Goal: Communication & Community: Answer question/provide support

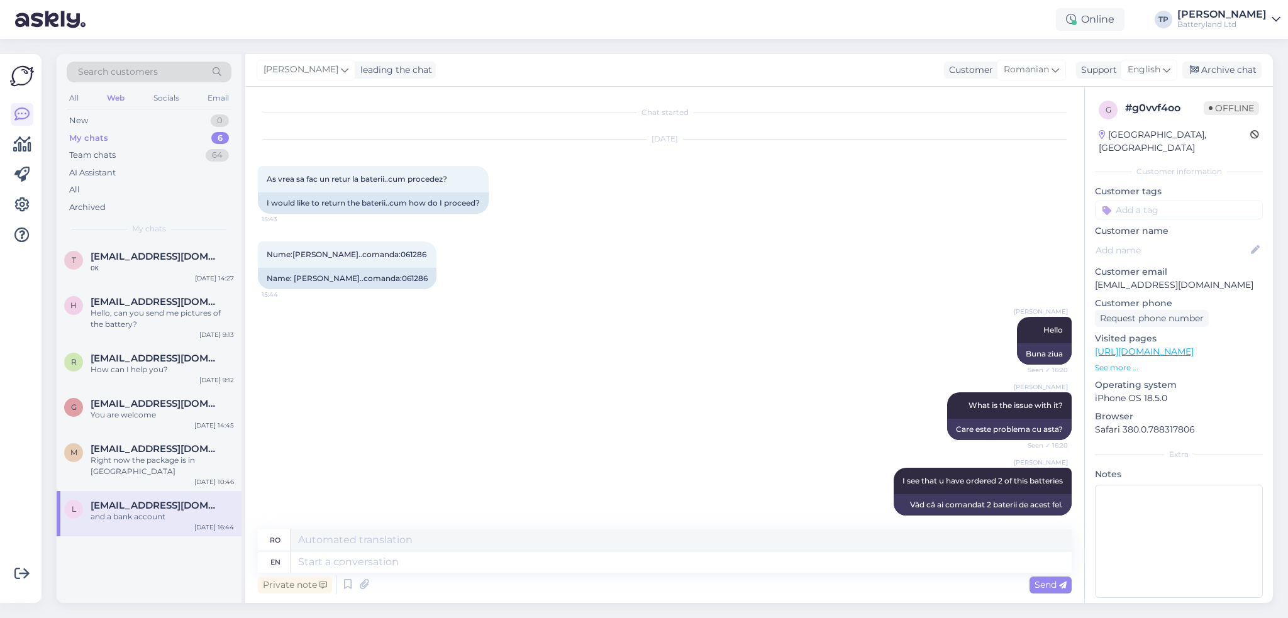
scroll to position [1747, 0]
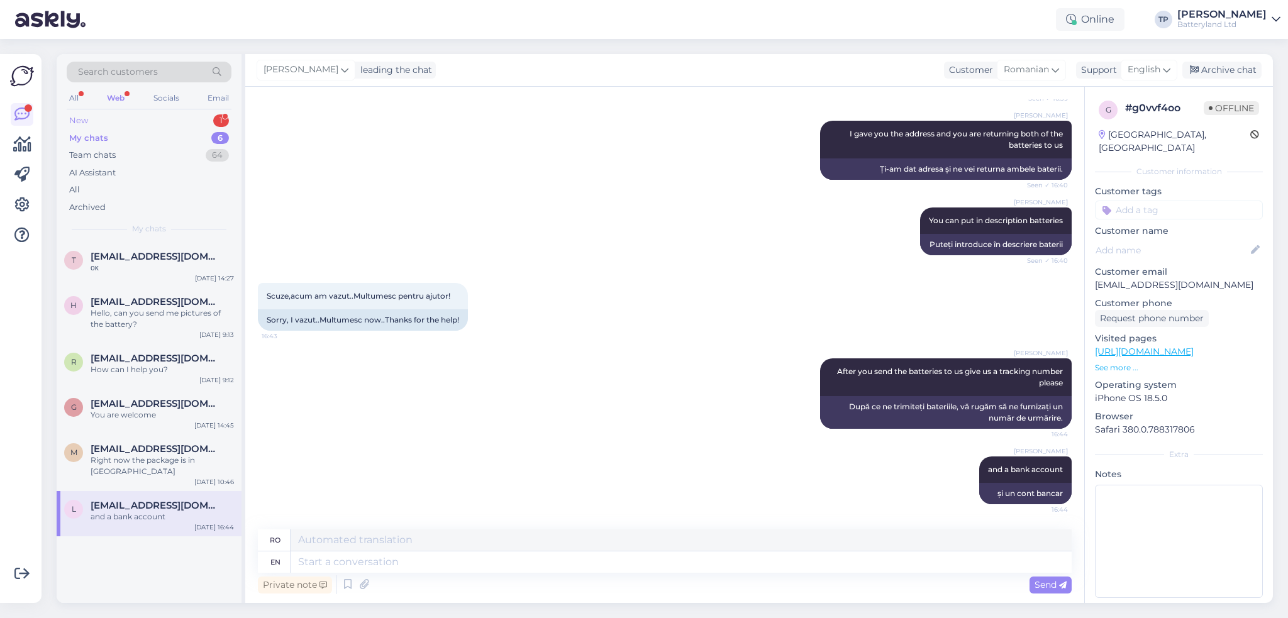
click at [188, 116] on div "New 1" at bounding box center [149, 121] width 165 height 18
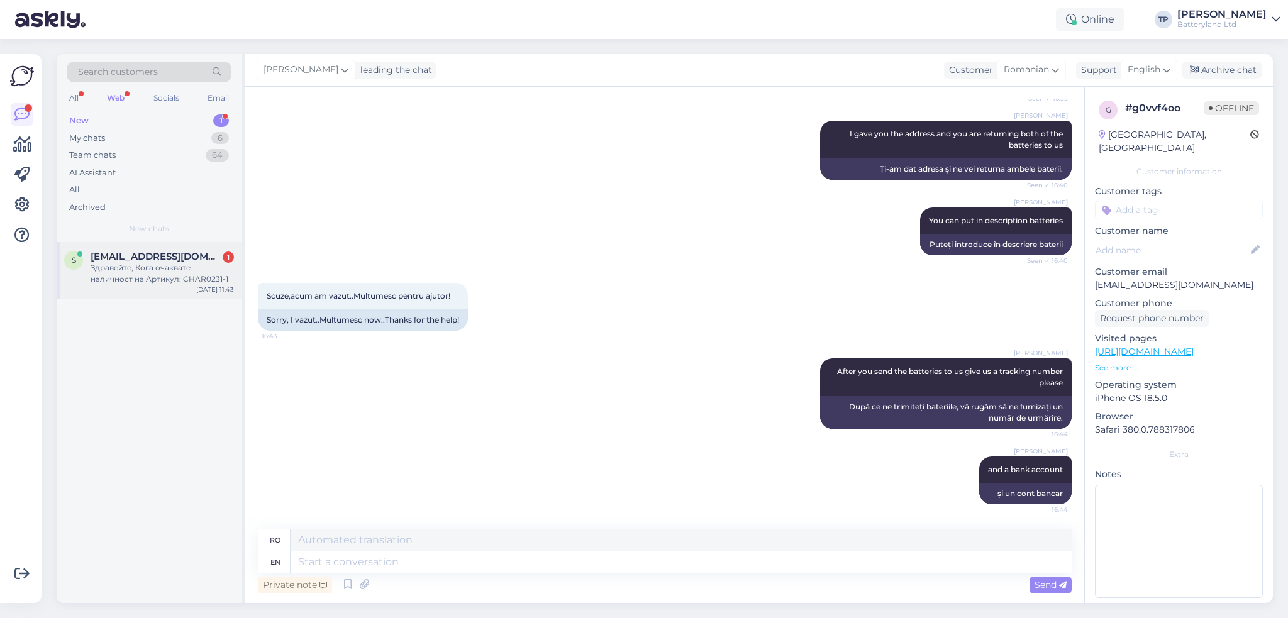
click at [150, 250] on div "s [EMAIL_ADDRESS][DOMAIN_NAME] 1 Здравейте, Кога очаквате наличност на Артикул:…" at bounding box center [149, 270] width 185 height 57
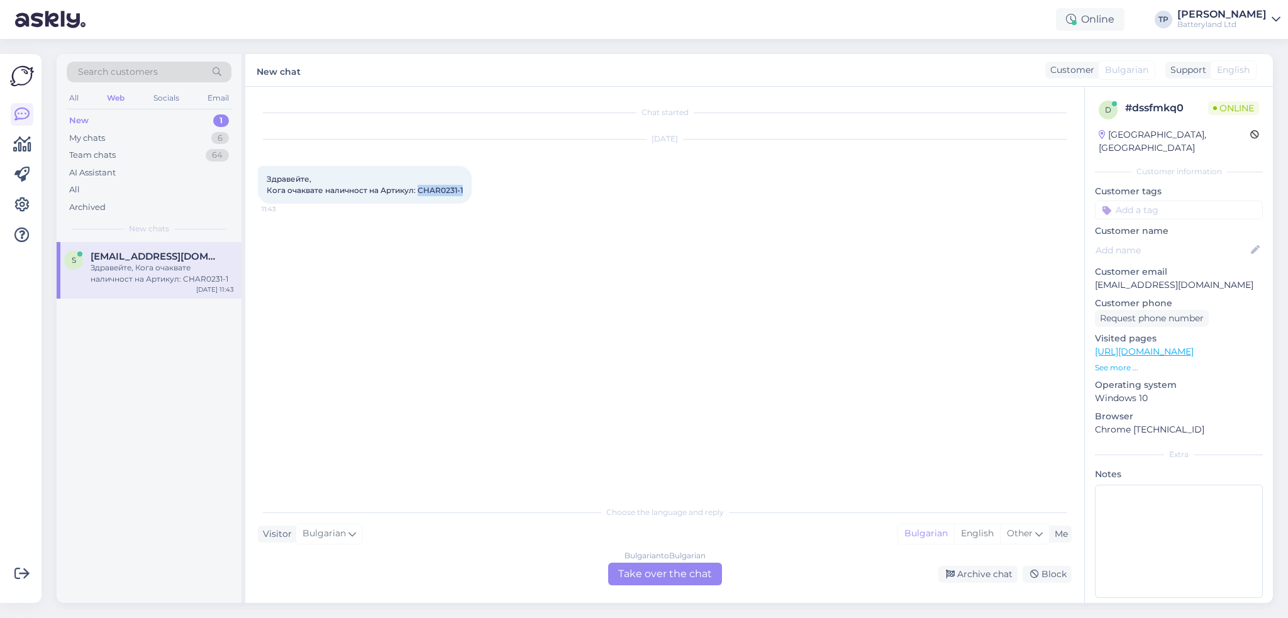
drag, startPoint x: 434, startPoint y: 190, endPoint x: 462, endPoint y: 190, distance: 27.7
click at [462, 190] on div "Здравейте, Кога очаквате наличност на Артикул: CHAR0231-1 11:43" at bounding box center [365, 185] width 214 height 38
copy span "CHAR0231-1"
drag, startPoint x: 690, startPoint y: 573, endPoint x: 676, endPoint y: 568, distance: 15.3
click at [690, 573] on div "Bulgarian to Bulgarian Take over the chat" at bounding box center [665, 574] width 114 height 23
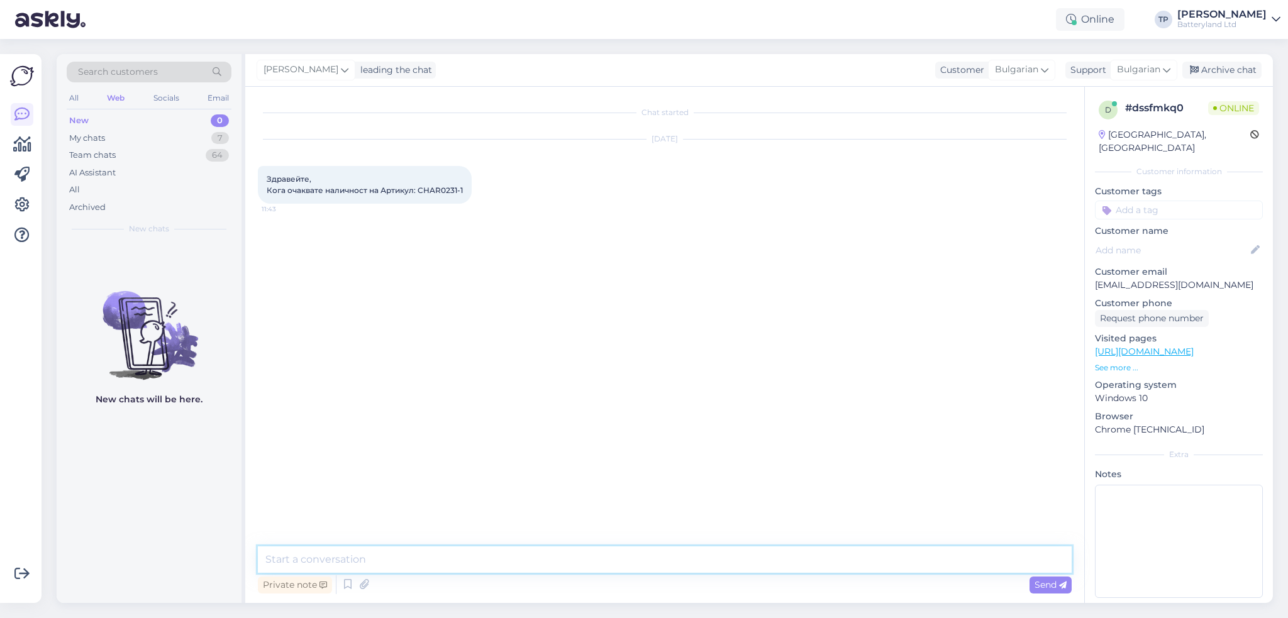
click at [398, 564] on textarea at bounding box center [665, 560] width 814 height 26
type textarea "C"
type textarea "Z"
type textarea "Здравейте"
type textarea "От това зарядно очакваме от новата доставка бройки през месец Ноември"
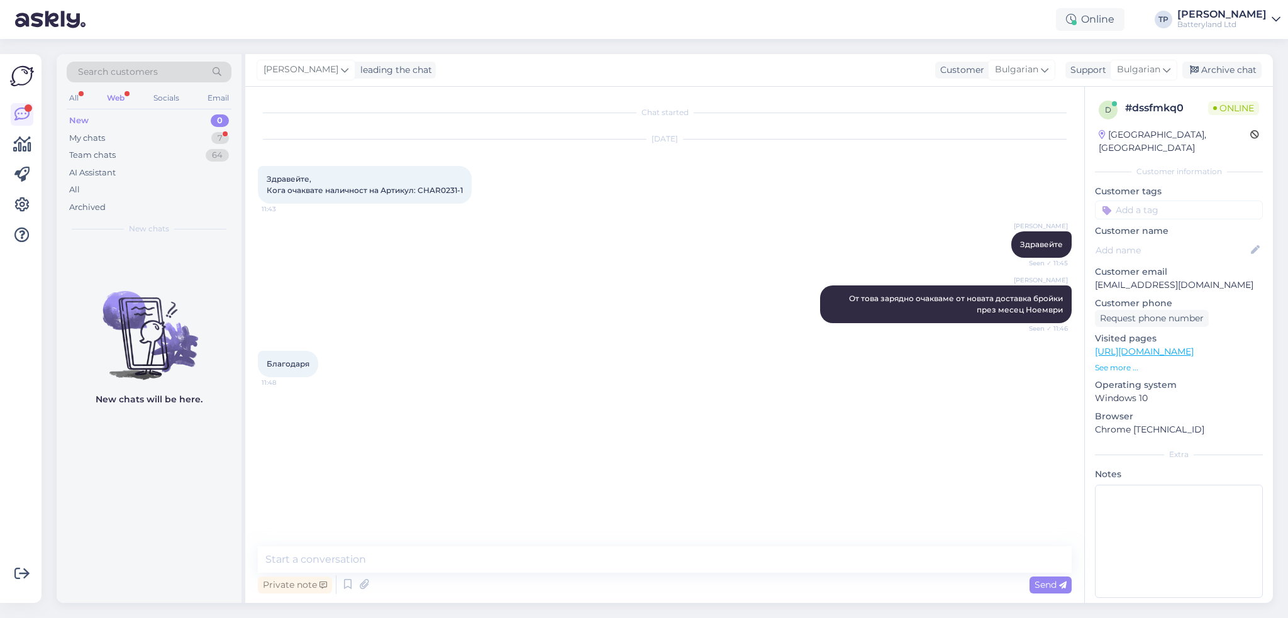
click at [120, 97] on div "Web" at bounding box center [115, 98] width 23 height 16
click at [118, 136] on div "My chats 7" at bounding box center [149, 139] width 165 height 18
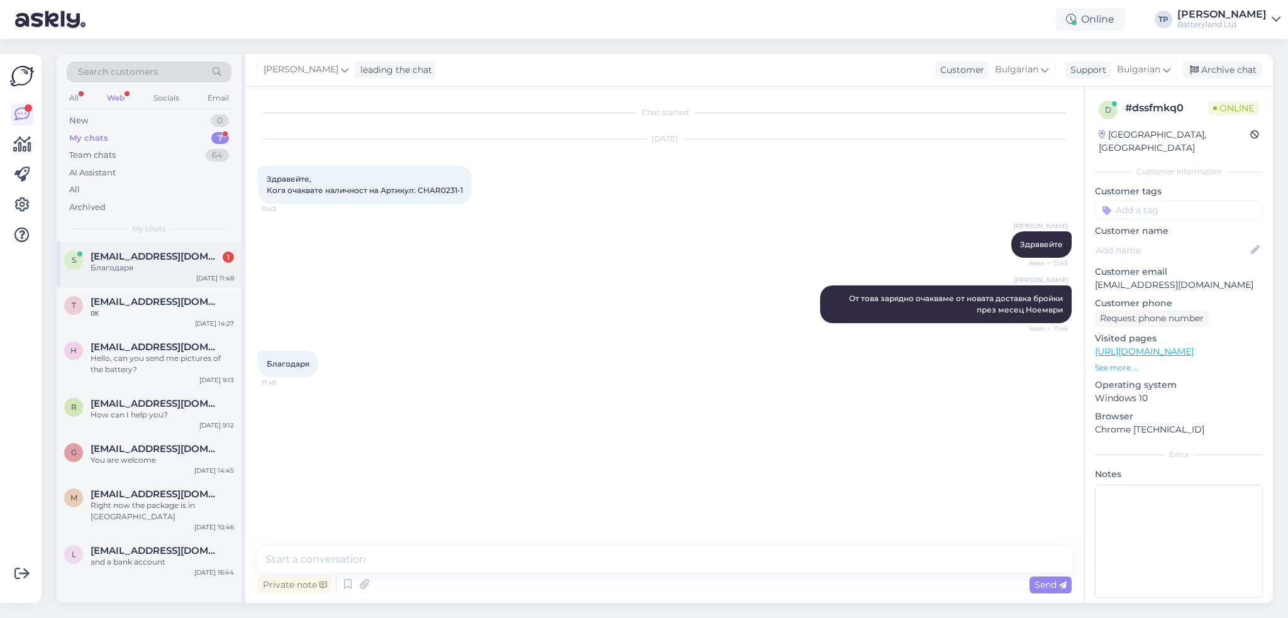
click at [181, 260] on span "[EMAIL_ADDRESS][DOMAIN_NAME]" at bounding box center [156, 256] width 131 height 11
drag, startPoint x: 689, startPoint y: 45, endPoint x: 416, endPoint y: 35, distance: 272.6
click at [689, 45] on div "Search customers All Web Socials Email New 0 My chats 7 Team chats 64 AI Assist…" at bounding box center [668, 328] width 1239 height 579
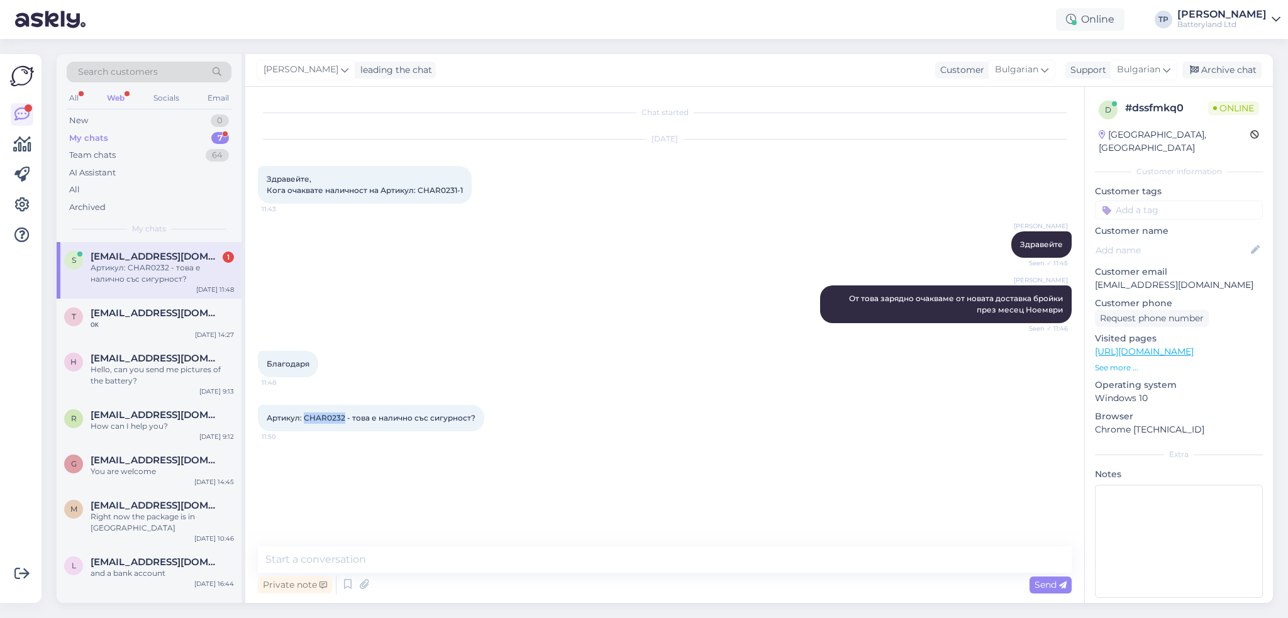
drag, startPoint x: 303, startPoint y: 416, endPoint x: 342, endPoint y: 417, distance: 39.6
click at [342, 417] on span "Артикул: CHAR0232 - това е налично със сигурност?" at bounding box center [371, 417] width 209 height 9
copy span "CHAR0232"
click at [585, 569] on textarea at bounding box center [665, 560] width 814 height 26
type textarea "Това можем да го набавим за днес"
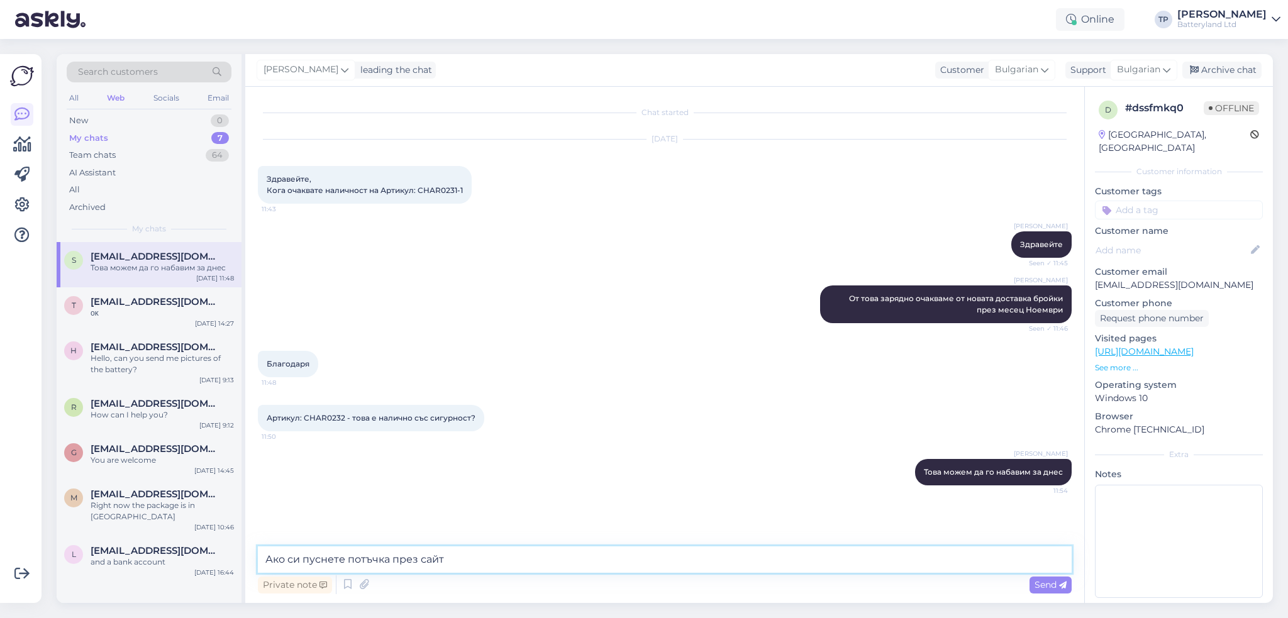
type textarea "Ако си пуснете потъчка през сайта"
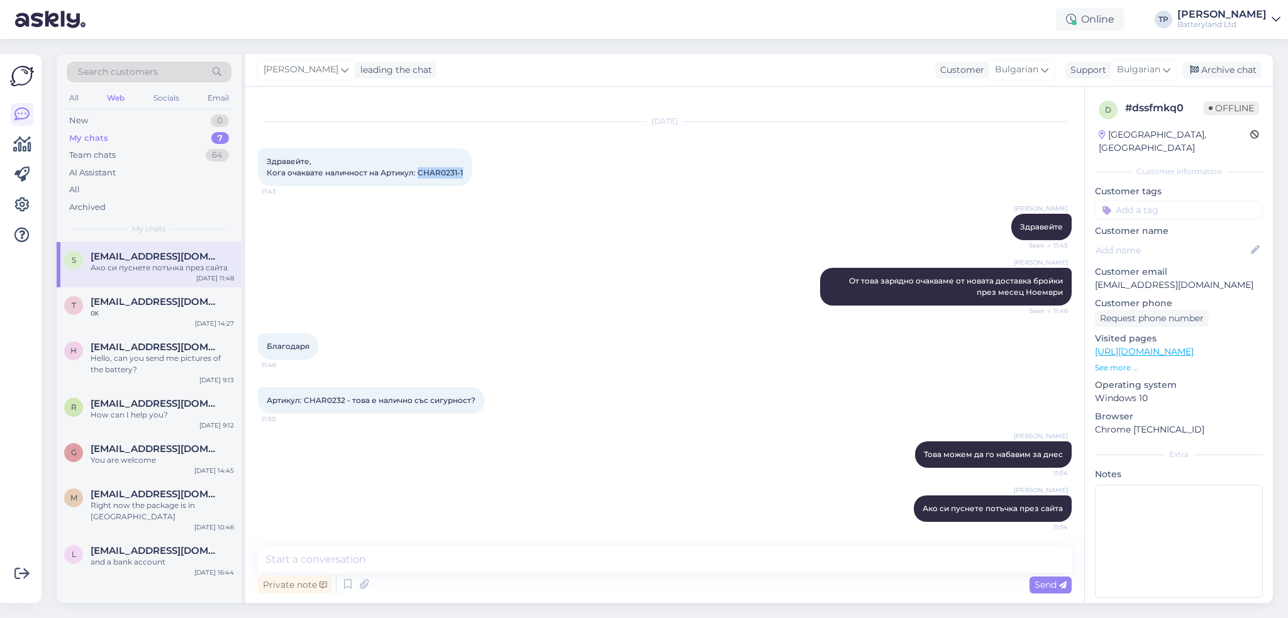
drag, startPoint x: 430, startPoint y: 172, endPoint x: 468, endPoint y: 174, distance: 37.8
click at [468, 174] on div "Здравейте, Кога очаквате наличност на Артикул: CHAR0231-1 11:43" at bounding box center [365, 167] width 214 height 38
drag, startPoint x: 303, startPoint y: 398, endPoint x: 343, endPoint y: 398, distance: 40.3
click at [343, 398] on span "Артикул: CHAR0232 - това е налично със сигурност?" at bounding box center [371, 400] width 209 height 9
copy span "CHAR0232"
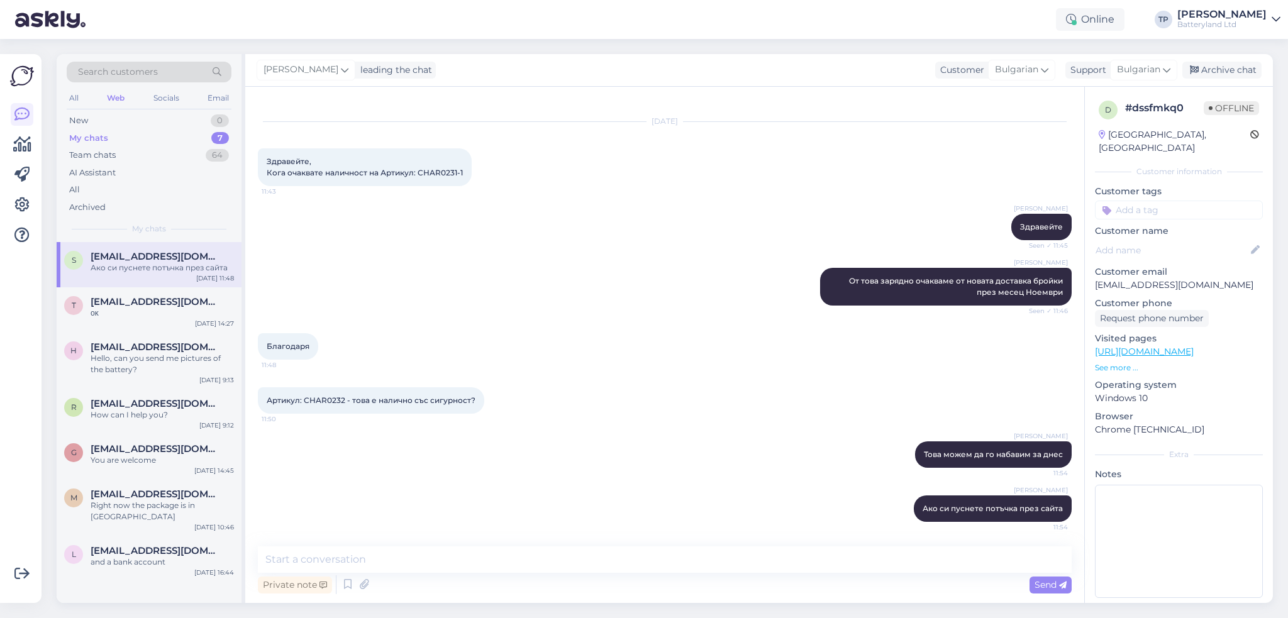
click at [547, 377] on div "Артикул: CHAR0232 - това е налично със сигурност? 11:50" at bounding box center [665, 401] width 814 height 54
drag, startPoint x: 417, startPoint y: 170, endPoint x: 277, endPoint y: 17, distance: 207.5
click at [464, 168] on div "Здравейте, Кога очаквате наличност на Артикул: CHAR0231-1 11:43" at bounding box center [365, 167] width 214 height 38
click at [464, 177] on div "Здравейте, Кога очаквате наличност на Артикул: CHAR0231-1 11:43" at bounding box center [365, 167] width 214 height 38
drag, startPoint x: 437, startPoint y: 169, endPoint x: 472, endPoint y: 172, distance: 35.4
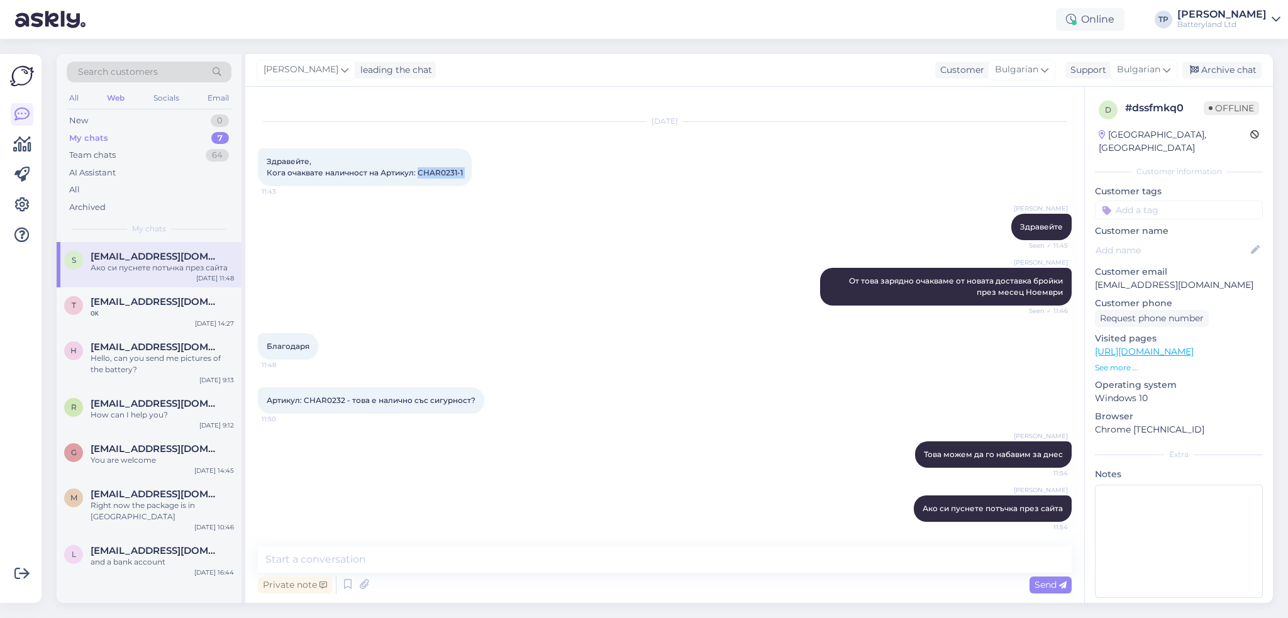
click at [472, 172] on div "Здравейте, Кога очаквате наличност на Артикул: CHAR0231-1 11:43" at bounding box center [365, 167] width 214 height 38
drag, startPoint x: 303, startPoint y: 399, endPoint x: 342, endPoint y: 397, distance: 39.7
click at [342, 397] on span "Артикул: CHAR0232 - това е налично със сигурност?" at bounding box center [371, 400] width 209 height 9
copy span "CHAR0232"
